Goal: Task Accomplishment & Management: Use online tool/utility

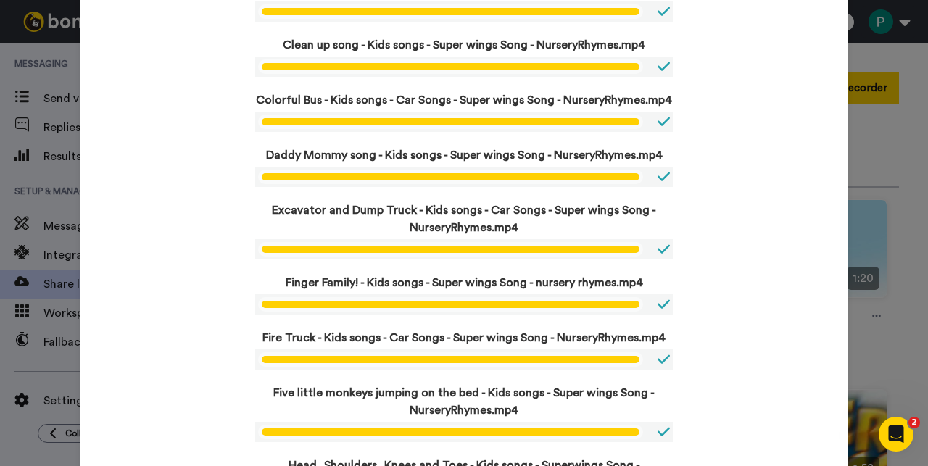
scroll to position [975, 0]
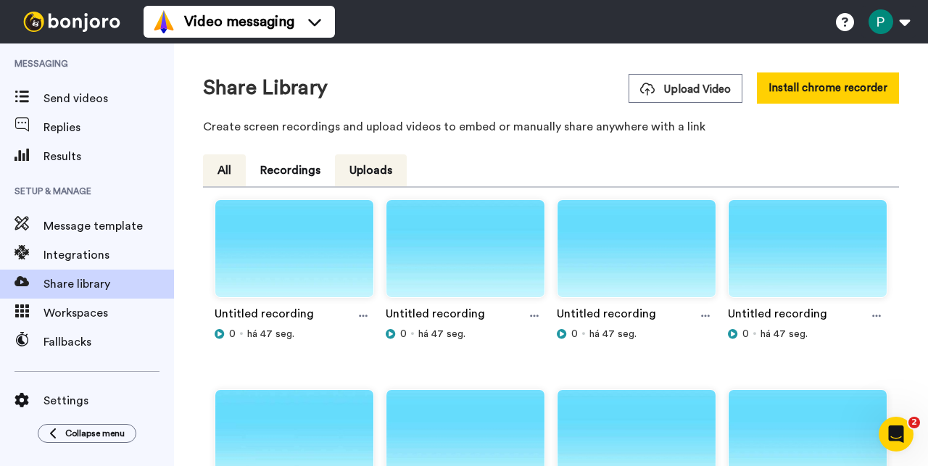
click at [230, 175] on button "All" at bounding box center [224, 170] width 43 height 32
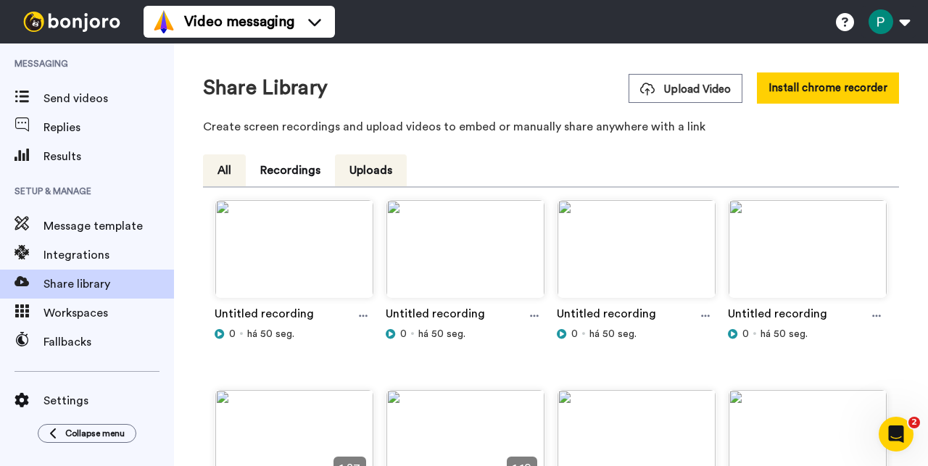
click at [223, 176] on button "All" at bounding box center [224, 170] width 43 height 32
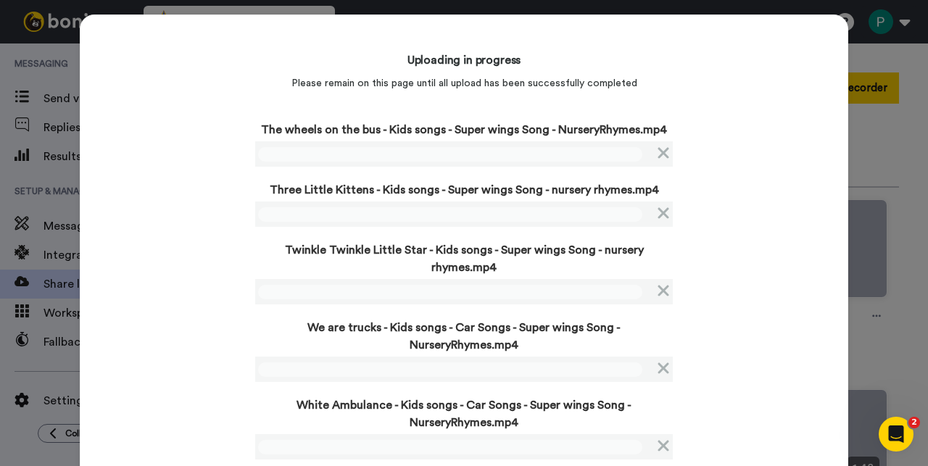
click at [145, 277] on div "Uploading in progress Please remain on this page until all upload has been succ…" at bounding box center [464, 341] width 768 height 655
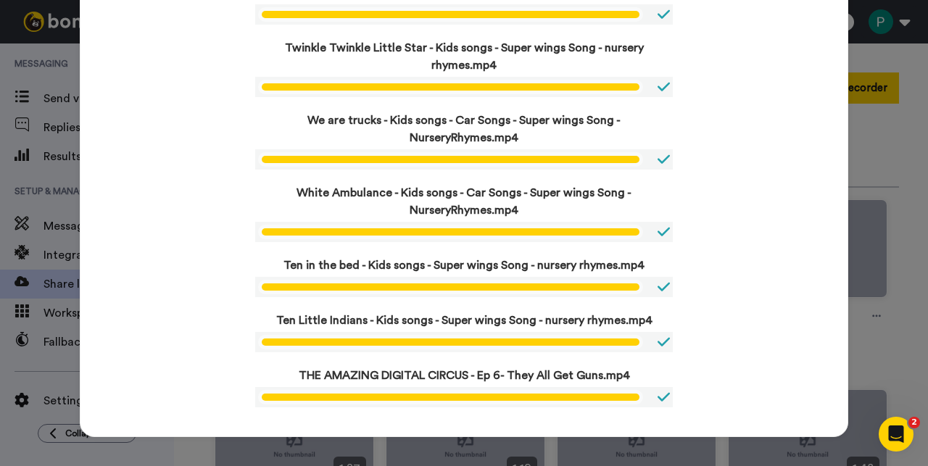
scroll to position [210, 0]
